Goal: Register for event/course

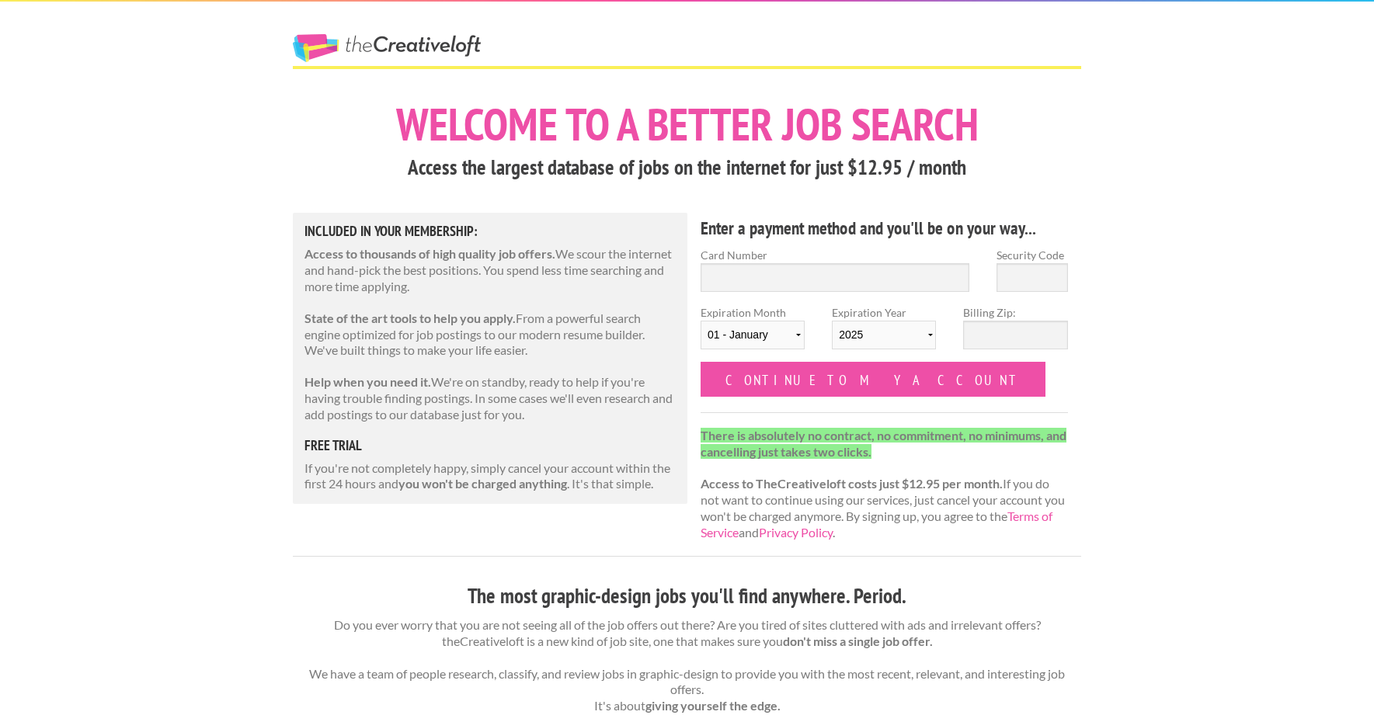
click at [415, 50] on link "The Creative Loft" at bounding box center [387, 48] width 188 height 28
click at [377, 40] on link "The Creative Loft" at bounding box center [387, 48] width 188 height 28
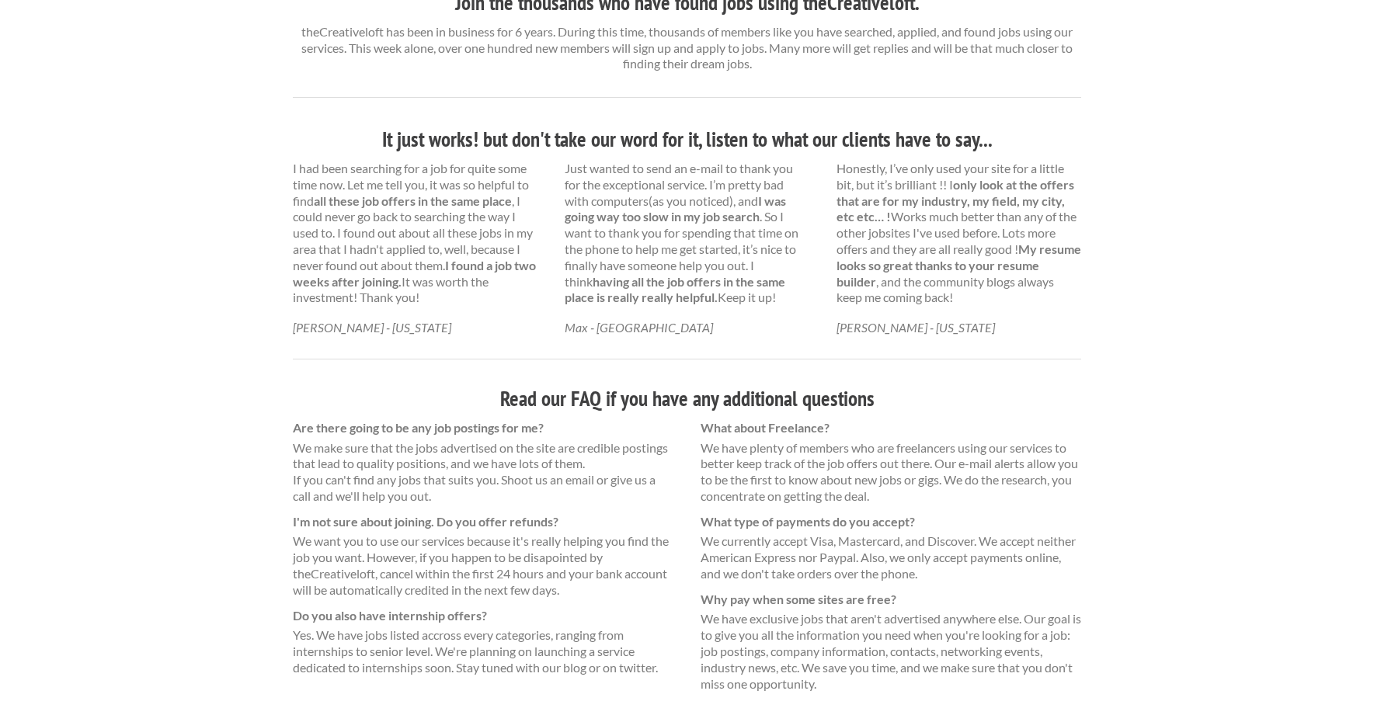
scroll to position [896, 0]
